Goal: Transaction & Acquisition: Purchase product/service

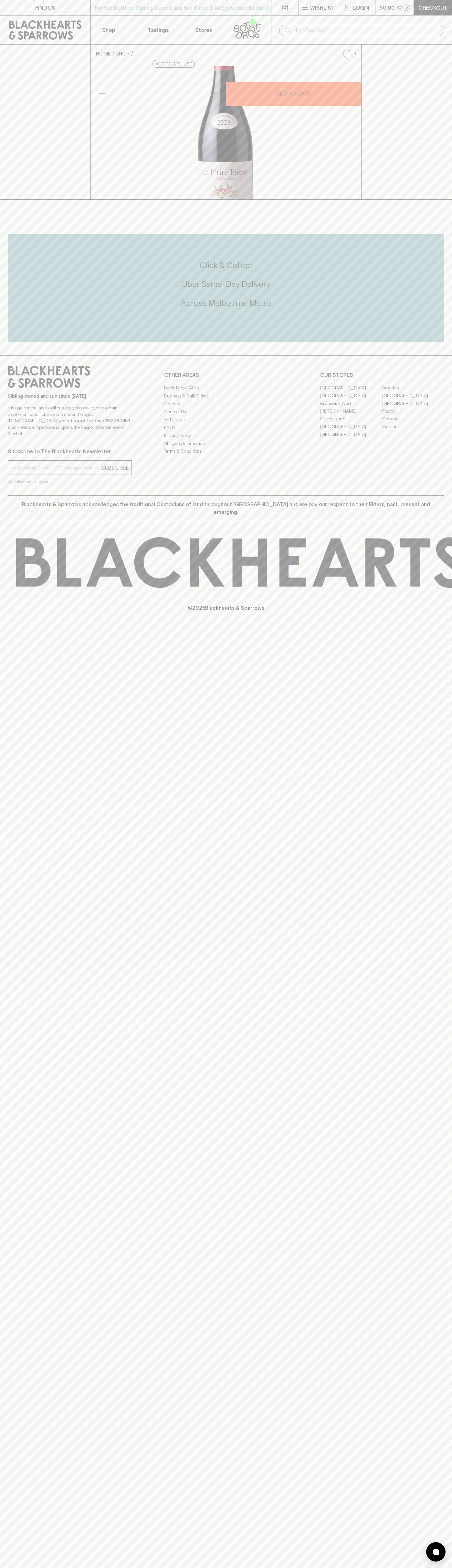
click at [438, 1072] on div "FIND US | No Bad Bottles | Sibling Owned and Run Since [DATE] | No Bad Bottles …" at bounding box center [226, 784] width 452 height 1568
click at [285, 1568] on html "FIND US | No Bad Bottles | Sibling Owned and Run Since [DATE] | No Bad Bottles …" at bounding box center [226, 784] width 452 height 1568
click at [3, 199] on div "HOME SHOP La Ptite [PERSON_NAME] [PERSON_NAME] 2023 $20.00 Add to wishlist 10% …" at bounding box center [226, 122] width 452 height 155
